Goal: Information Seeking & Learning: Compare options

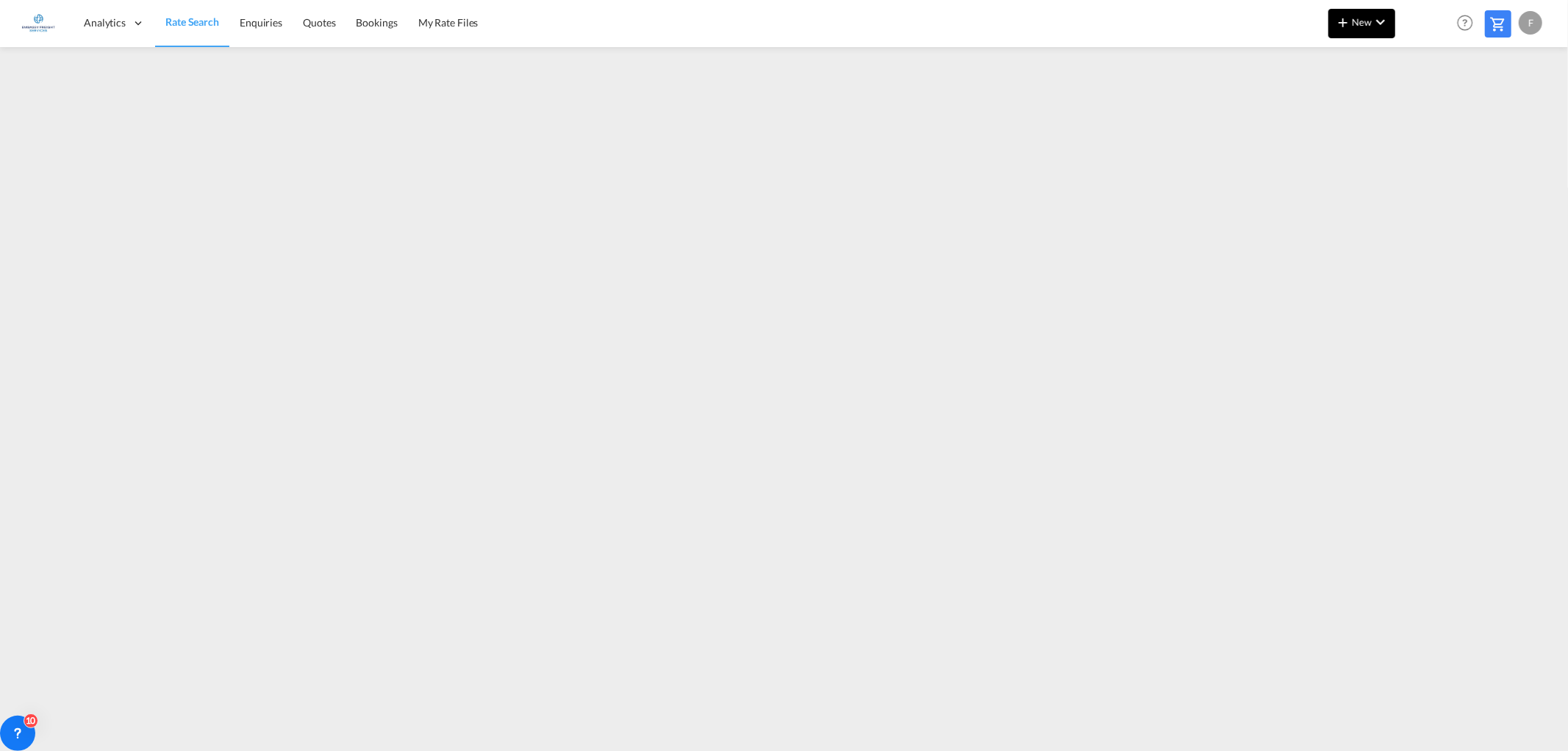
click at [1350, 23] on md-icon "icon-plus 400-fg" at bounding box center [1343, 22] width 18 height 18
click at [1430, 108] on span "Ratesheet" at bounding box center [1422, 110] width 16 height 29
click at [187, 24] on span "Rate Search" at bounding box center [191, 22] width 53 height 12
click at [176, 20] on span "Rate Search" at bounding box center [192, 21] width 53 height 12
